Goal: Entertainment & Leisure: Consume media (video, audio)

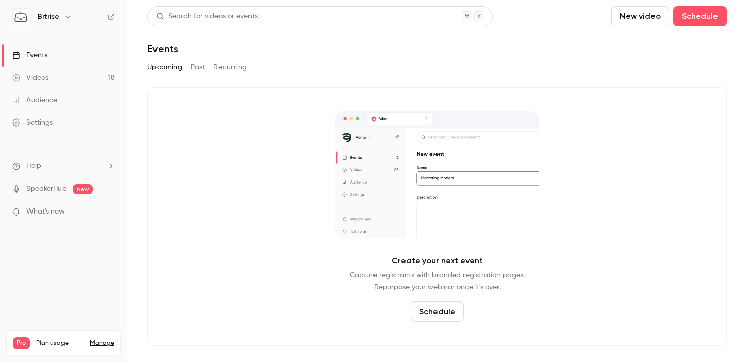
click at [92, 75] on link "Videos 18" at bounding box center [63, 78] width 127 height 22
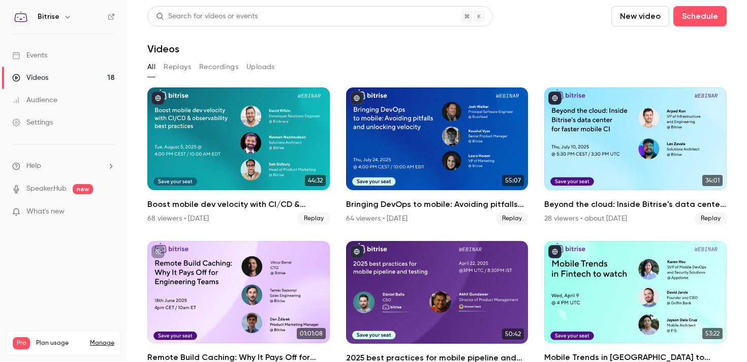
click at [82, 76] on link "Videos 18" at bounding box center [63, 78] width 127 height 22
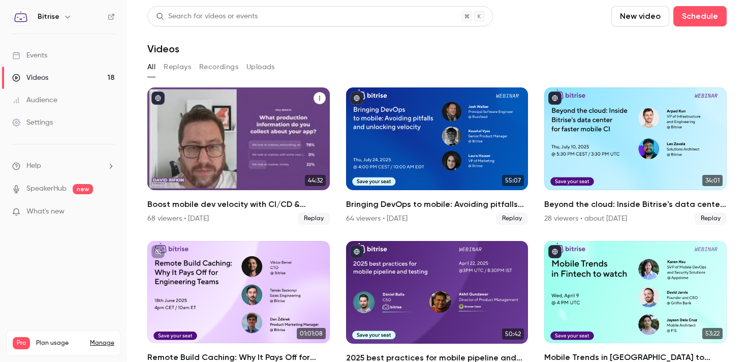
click at [252, 109] on div "Boost mobile dev velocity with CI/CD & observability best practices" at bounding box center [238, 138] width 182 height 103
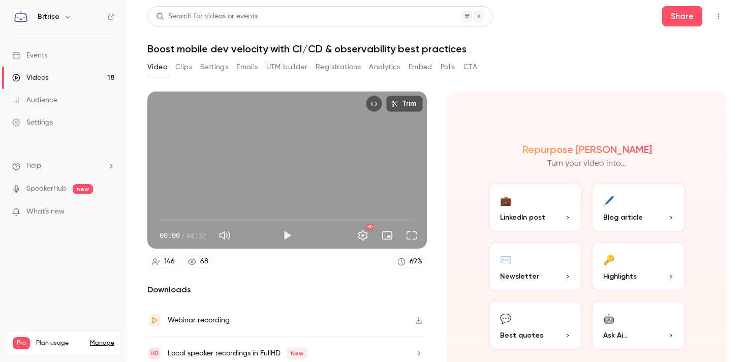
click at [330, 67] on button "Registrations" at bounding box center [338, 67] width 45 height 16
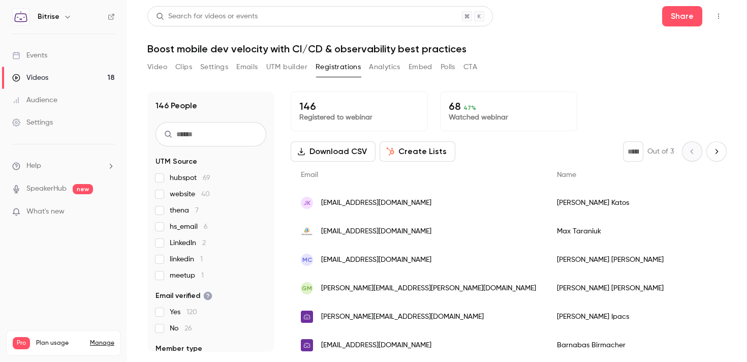
click at [85, 78] on link "Videos 18" at bounding box center [63, 78] width 127 height 22
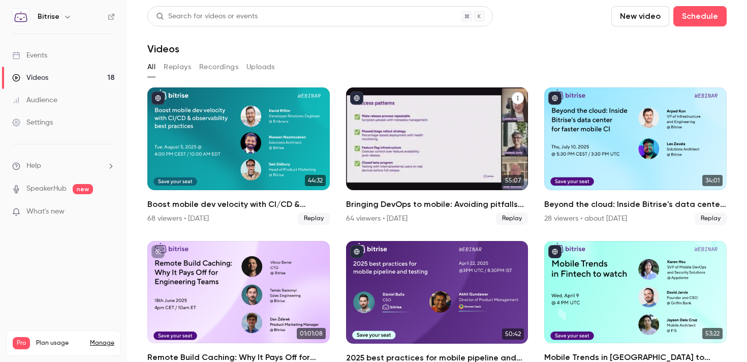
click at [382, 132] on div "Bringing DevOps to mobile: Avoiding pitfalls and unlocking velocity" at bounding box center [437, 138] width 182 height 103
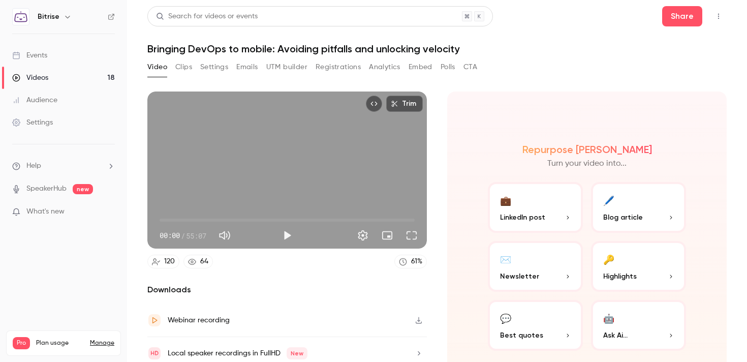
click at [340, 65] on button "Registrations" at bounding box center [338, 67] width 45 height 16
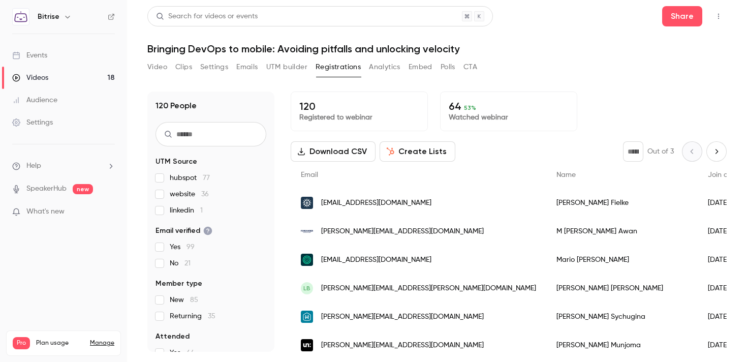
click at [95, 71] on link "Videos 18" at bounding box center [63, 78] width 127 height 22
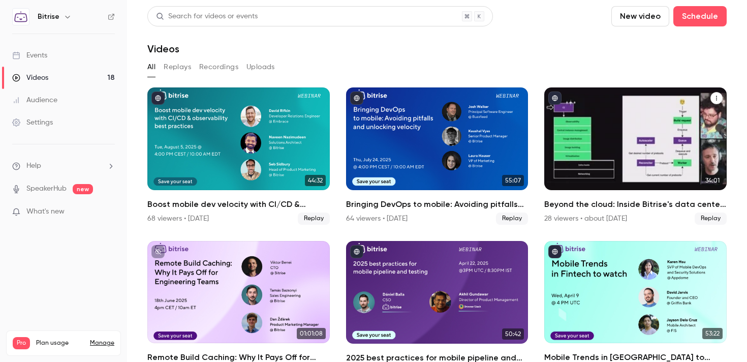
click at [607, 186] on div "Beyond the cloud: Inside Bitrise's data center for faster mobile CI" at bounding box center [635, 138] width 182 height 103
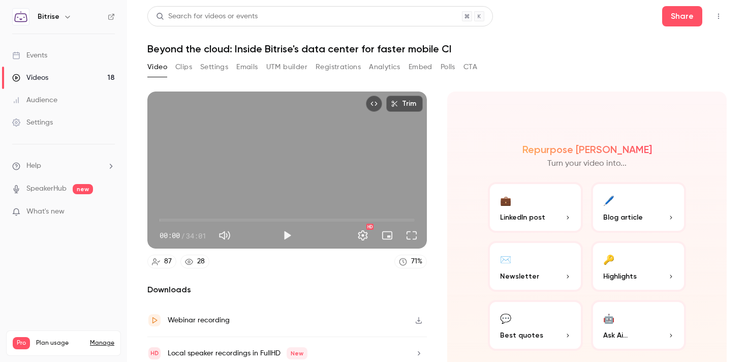
click at [350, 65] on button "Registrations" at bounding box center [338, 67] width 45 height 16
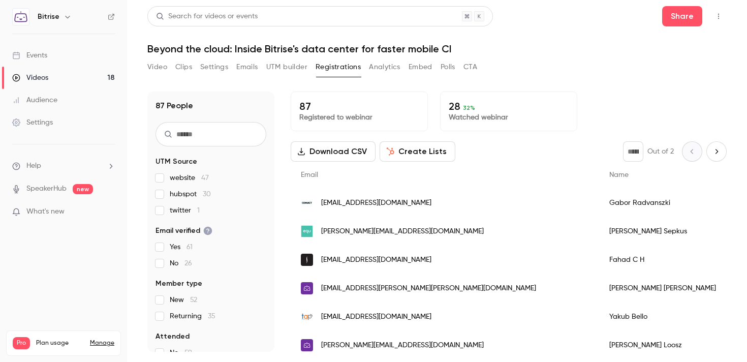
click at [89, 78] on link "Videos 18" at bounding box center [63, 78] width 127 height 22
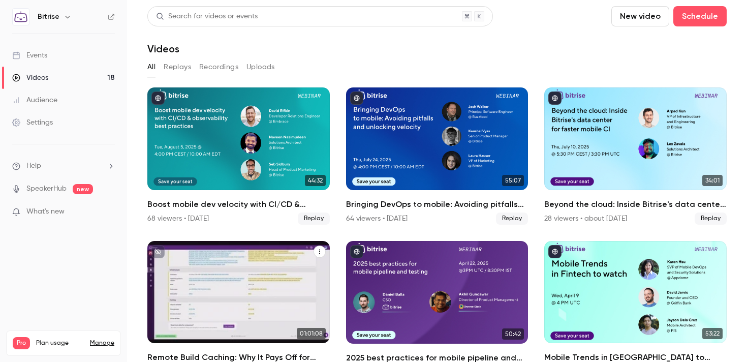
click at [266, 260] on div "Remote Build Caching: Why It Pays Off for Engineering Teams" at bounding box center [238, 292] width 182 height 103
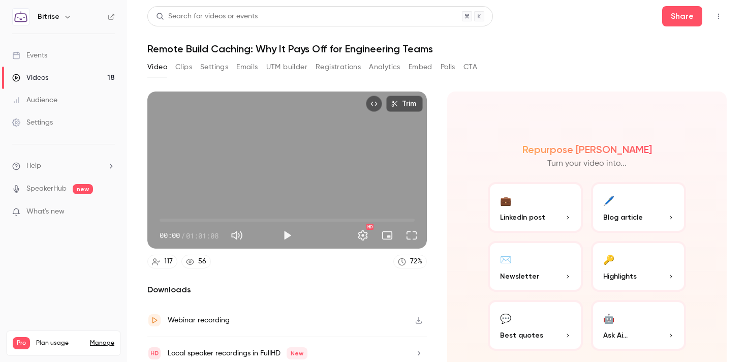
click at [354, 66] on button "Registrations" at bounding box center [338, 67] width 45 height 16
